Goal: Navigation & Orientation: Find specific page/section

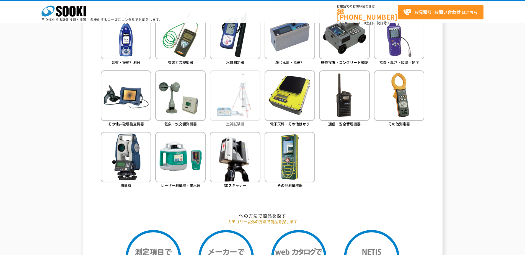
scroll to position [277, 0]
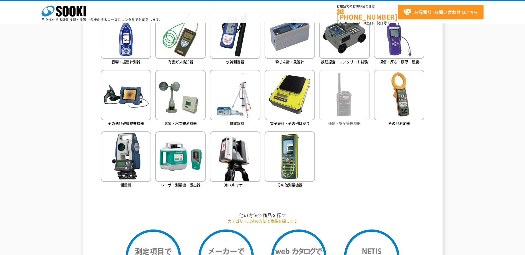
click at [337, 111] on img at bounding box center [344, 95] width 50 height 50
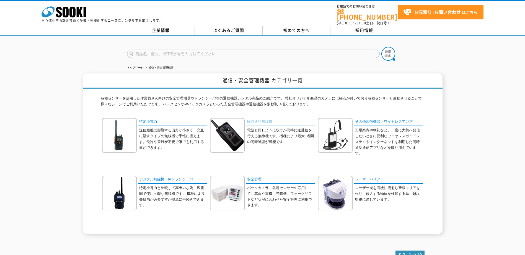
click at [261, 119] on link "同時通話無線機" at bounding box center [280, 122] width 69 height 8
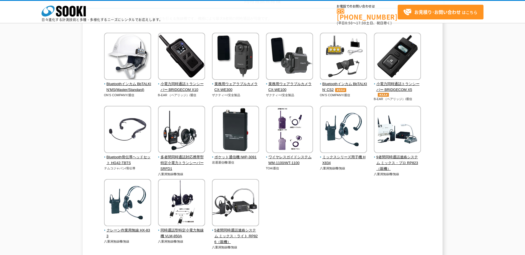
scroll to position [19, 0]
